Goal: Find specific page/section: Find specific page/section

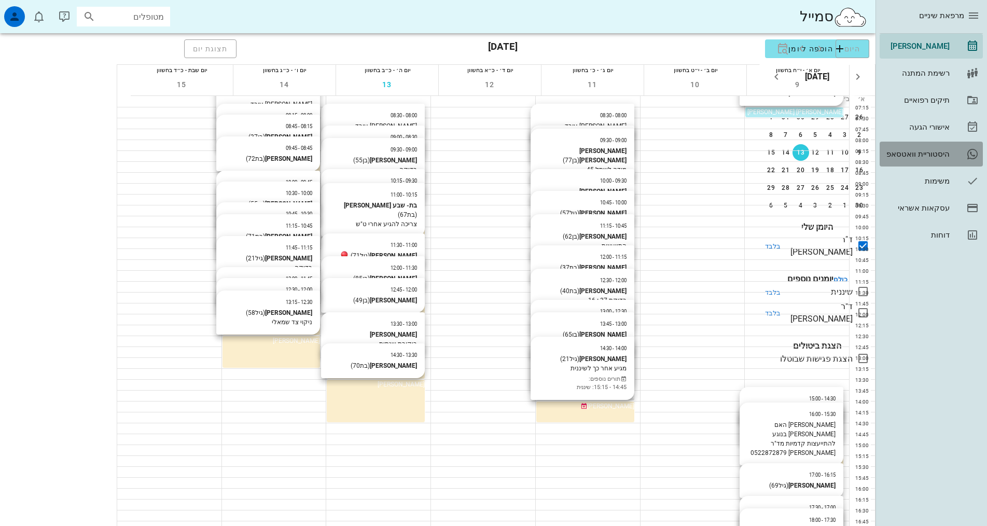
click at [974, 155] on icon at bounding box center [972, 154] width 12 height 12
